Goal: Contribute content

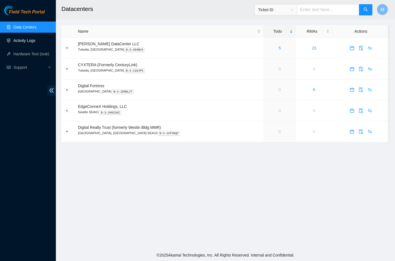
click at [28, 43] on link "Activity Logs" at bounding box center [24, 40] width 22 height 4
click at [28, 42] on link "Activity Logs" at bounding box center [24, 40] width 22 height 4
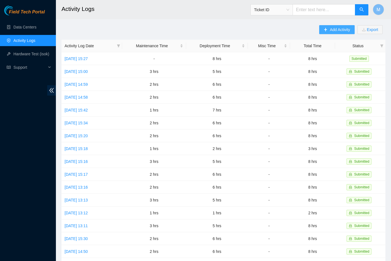
click at [336, 28] on span "Add Activity" at bounding box center [340, 30] width 20 height 6
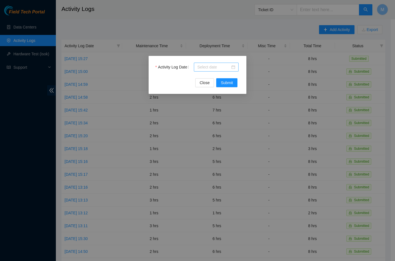
click at [228, 71] on div at bounding box center [216, 67] width 45 height 9
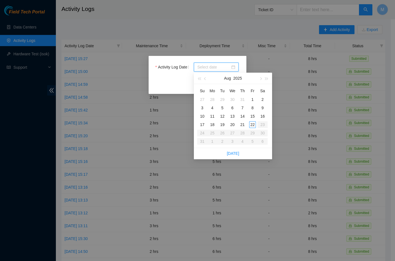
click at [230, 68] on div at bounding box center [216, 67] width 38 height 6
type input "[DATE]"
click at [213, 123] on div "18" at bounding box center [212, 124] width 7 height 7
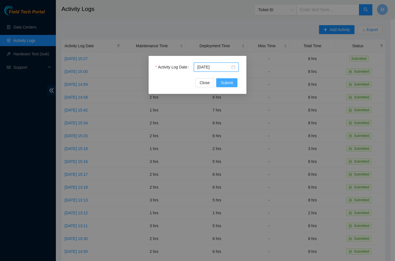
click at [228, 86] on button "Submit" at bounding box center [226, 82] width 21 height 9
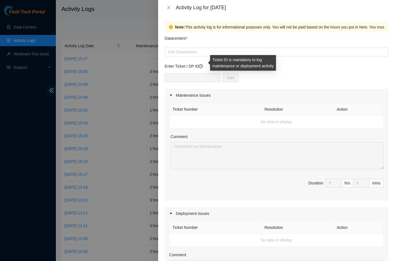
click at [202, 66] on icon "question-circle" at bounding box center [201, 66] width 4 height 4
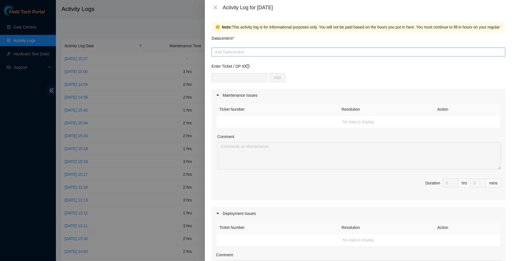
click at [298, 51] on div at bounding box center [358, 52] width 291 height 7
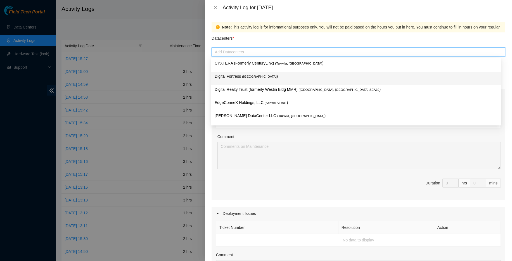
click at [242, 78] on p "Digital Fortress ( [GEOGRAPHIC_DATA] )" at bounding box center [355, 76] width 283 height 6
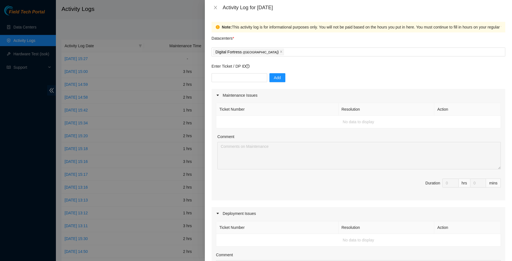
click at [366, 130] on div "Ticket Number Resolution Action No data to display Comment Duration 0 hrs 0 mins" at bounding box center [357, 151] width 293 height 99
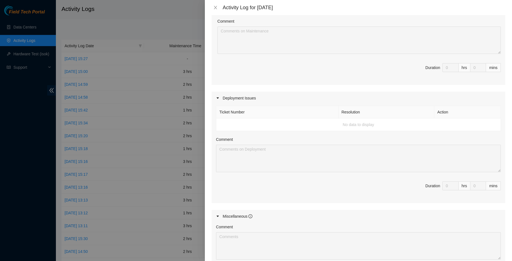
scroll to position [128, 0]
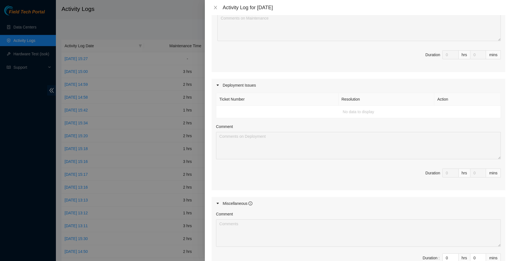
click at [218, 85] on icon "caret-right" at bounding box center [217, 84] width 3 height 3
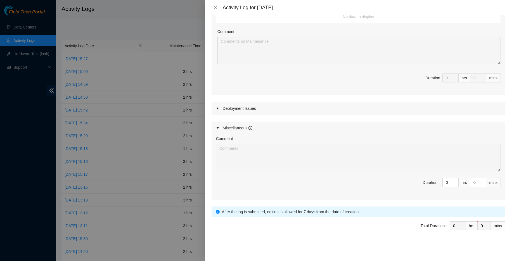
scroll to position [105, 0]
click at [218, 106] on div at bounding box center [219, 108] width 7 height 6
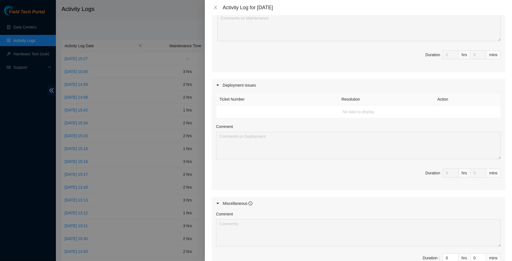
click at [352, 112] on td "No data to display" at bounding box center [358, 112] width 284 height 13
click at [395, 108] on td "No data to display" at bounding box center [358, 112] width 284 height 13
click at [395, 114] on td "No data to display" at bounding box center [358, 112] width 284 height 13
click at [217, 83] on icon "caret-right" at bounding box center [217, 84] width 3 height 3
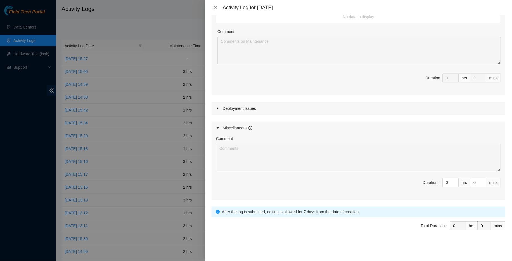
scroll to position [105, 0]
click at [219, 108] on icon "caret-right" at bounding box center [217, 108] width 3 height 3
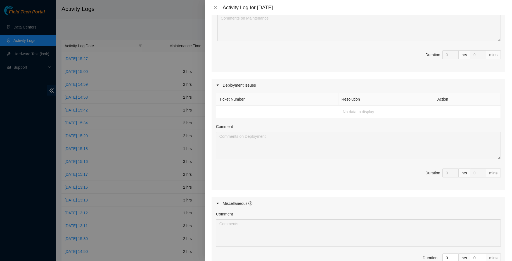
click at [238, 109] on td "No data to display" at bounding box center [358, 112] width 284 height 13
click at [244, 112] on td "No data to display" at bounding box center [358, 112] width 284 height 13
click at [355, 115] on td "No data to display" at bounding box center [358, 112] width 284 height 13
click at [356, 115] on td "No data to display" at bounding box center [358, 112] width 284 height 13
click at [395, 109] on td "No data to display" at bounding box center [358, 112] width 284 height 13
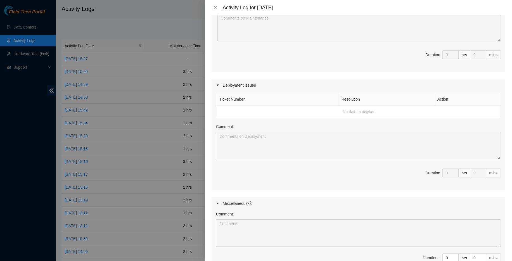
click at [395, 108] on td "No data to display" at bounding box center [358, 112] width 284 height 13
click at [311, 112] on td "No data to display" at bounding box center [358, 112] width 284 height 13
click at [247, 110] on td "No data to display" at bounding box center [358, 112] width 284 height 13
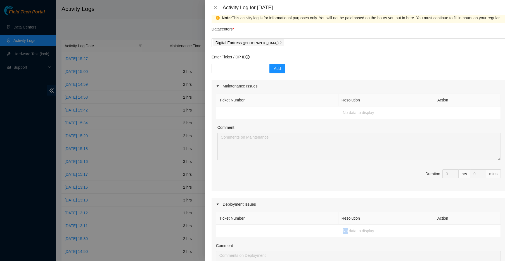
scroll to position [0, 0]
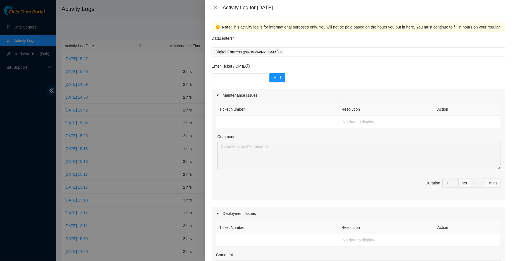
click at [220, 96] on div at bounding box center [219, 95] width 7 height 6
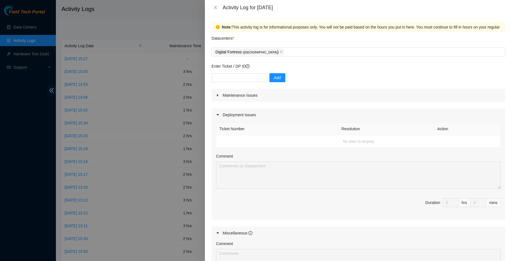
click at [219, 115] on icon "caret-right" at bounding box center [217, 114] width 3 height 3
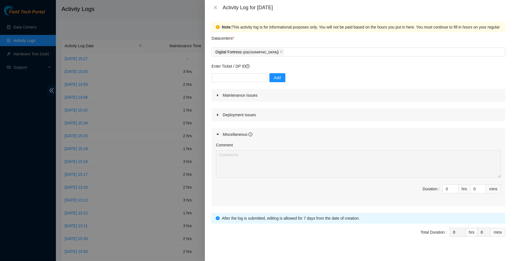
click at [219, 94] on icon "caret-right" at bounding box center [217, 95] width 3 height 3
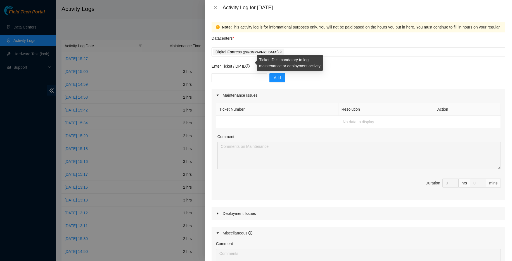
click at [249, 67] on icon "question-circle" at bounding box center [247, 66] width 4 height 4
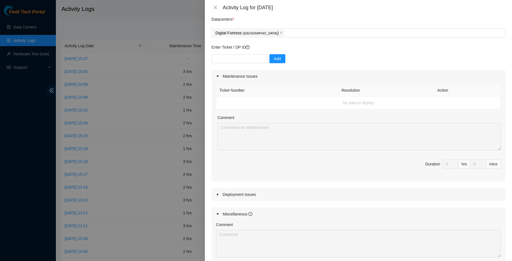
scroll to position [21, 0]
